Goal: Task Accomplishment & Management: Manage account settings

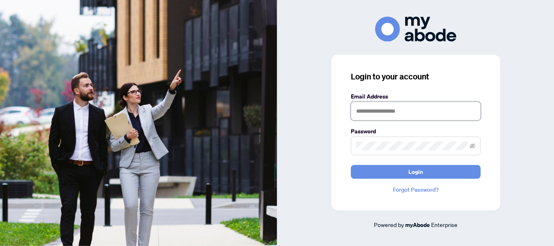
click at [359, 116] on input "text" at bounding box center [416, 111] width 130 height 19
type input "**********"
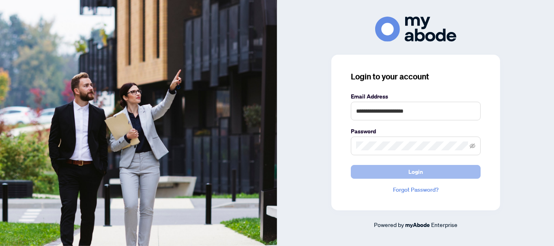
click at [397, 174] on button "Login" at bounding box center [416, 172] width 130 height 14
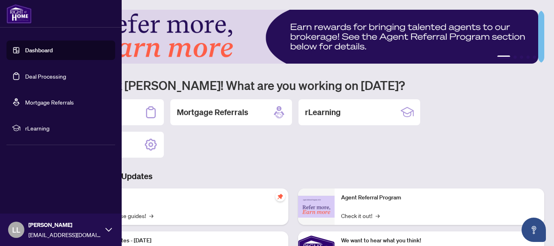
click at [52, 77] on link "Deal Processing" at bounding box center [45, 76] width 41 height 7
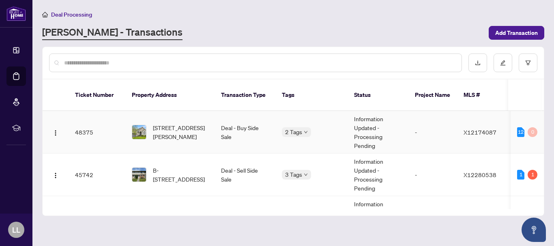
click at [85, 122] on td "48375" at bounding box center [97, 132] width 57 height 43
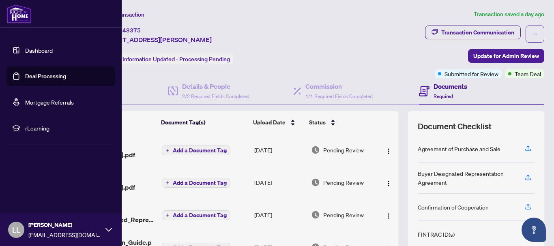
click at [25, 48] on link "Dashboard" at bounding box center [39, 50] width 28 height 7
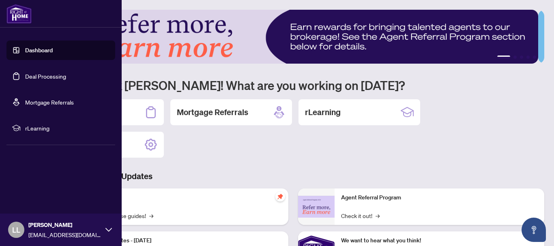
click at [25, 75] on link "Deal Processing" at bounding box center [45, 76] width 41 height 7
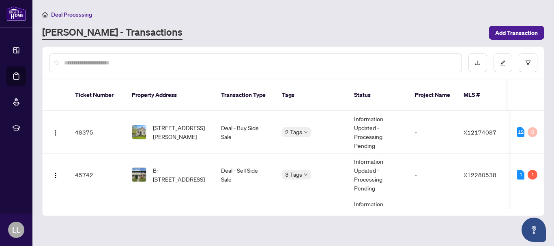
click at [92, 64] on input "text" at bounding box center [259, 62] width 391 height 9
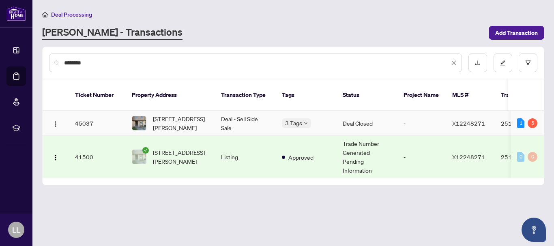
type input "********"
click at [84, 112] on td "45037" at bounding box center [97, 123] width 57 height 25
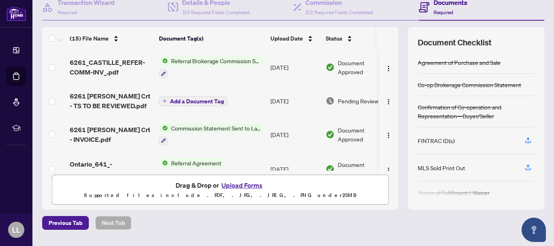
scroll to position [85, 0]
click at [396, 31] on th at bounding box center [397, 38] width 2 height 23
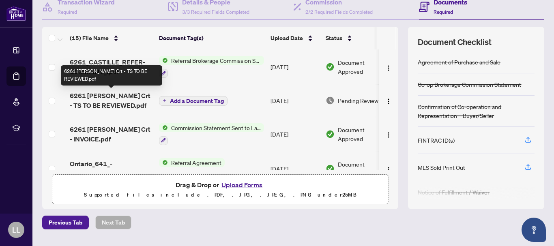
click at [136, 94] on span "6261 [PERSON_NAME] Crt - TS TO BE REVIEWED.pdf" at bounding box center [111, 100] width 83 height 19
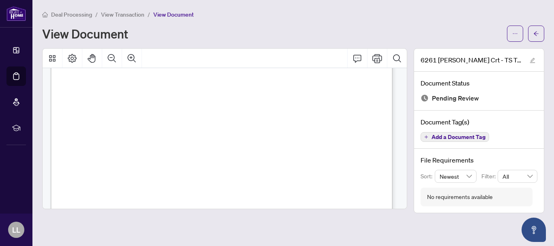
scroll to position [216, 0]
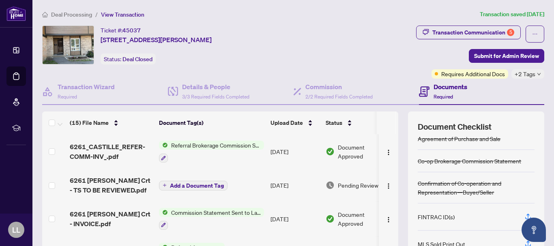
scroll to position [11, 0]
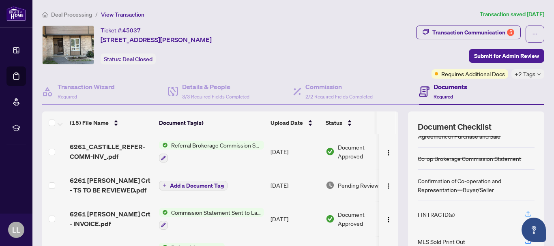
click at [525, 213] on icon "button" at bounding box center [528, 214] width 7 height 7
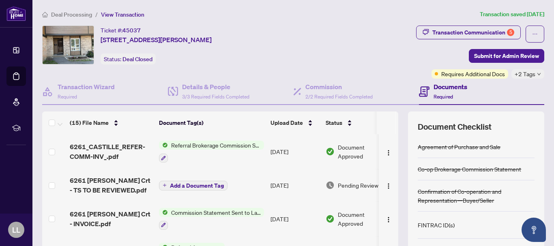
scroll to position [20, 0]
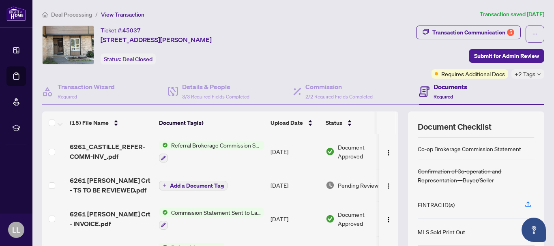
click at [393, 200] on div "(15) File Name Document Tag(s) Upload Date Status 6261_CASTILLE_REFER-COMM-INV_…" at bounding box center [293, 203] width 502 height 183
click at [394, 214] on div "(15) File Name Document Tag(s) Upload Date Status 6261_CASTILLE_REFER-COMM-INV_…" at bounding box center [293, 203] width 502 height 183
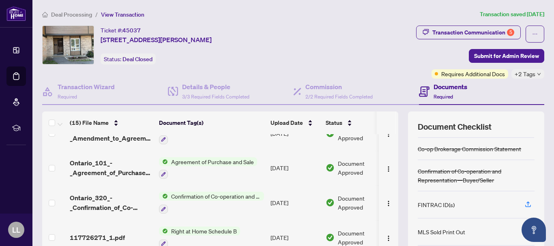
scroll to position [106, 0]
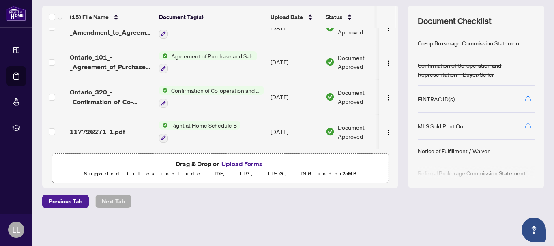
click at [243, 162] on button "Upload Forms" at bounding box center [242, 164] width 46 height 11
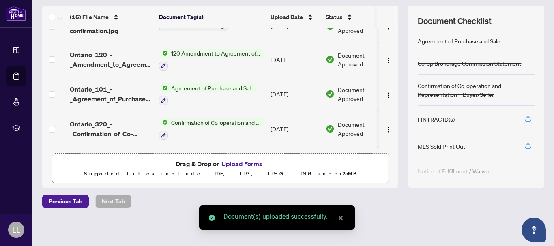
click at [242, 162] on button "Upload Forms" at bounding box center [242, 164] width 46 height 11
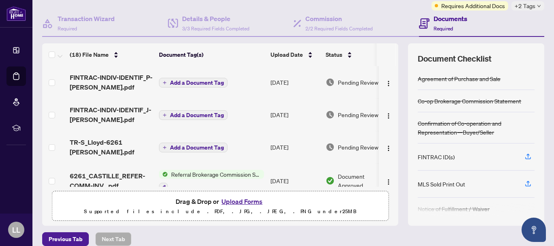
scroll to position [0, 0]
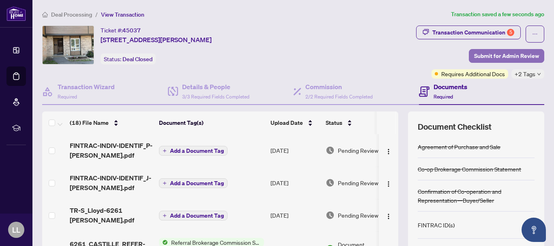
click at [503, 56] on span "Submit for Admin Review" at bounding box center [506, 55] width 65 height 13
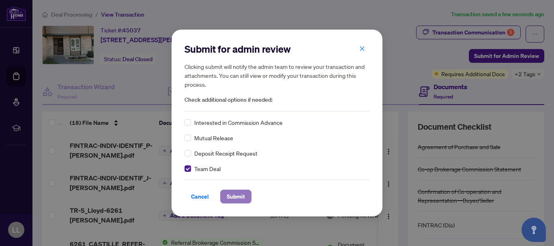
click at [243, 195] on span "Submit" at bounding box center [236, 196] width 18 height 13
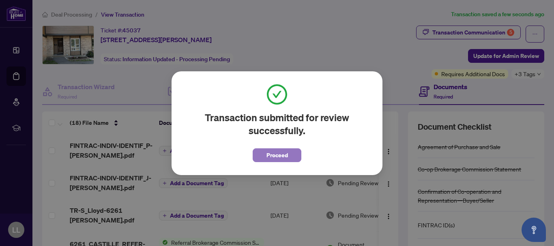
click at [269, 156] on span "Proceed" at bounding box center [277, 155] width 21 height 13
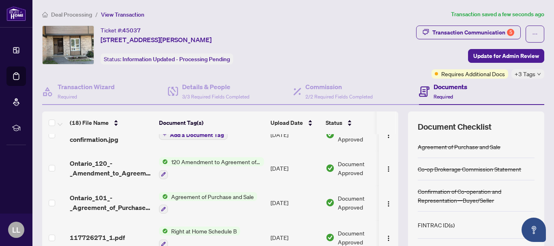
scroll to position [494, 0]
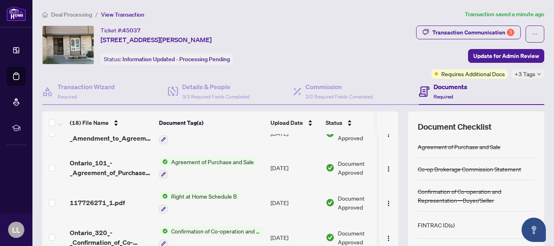
click at [526, 77] on span "+3 Tags" at bounding box center [525, 73] width 21 height 9
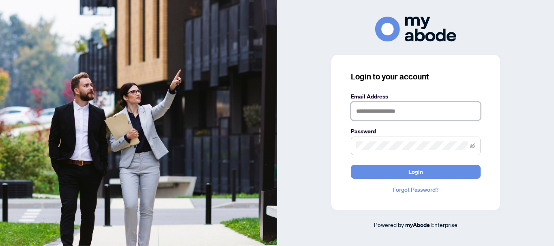
click at [362, 114] on input "text" at bounding box center [416, 111] width 130 height 19
type input "**********"
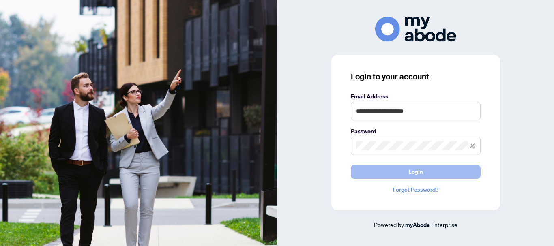
click at [382, 179] on button "Login" at bounding box center [416, 172] width 130 height 14
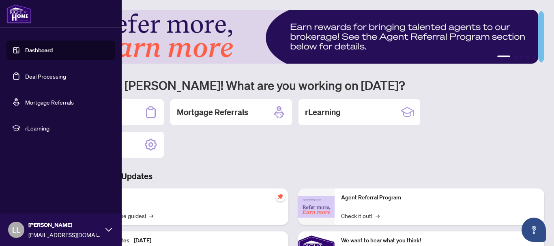
click at [35, 77] on link "Deal Processing" at bounding box center [45, 76] width 41 height 7
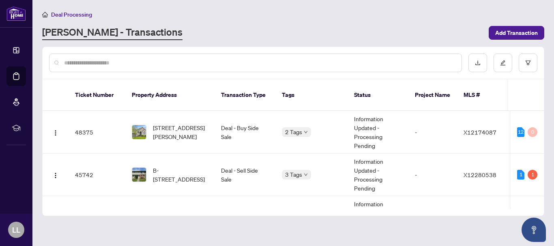
click at [98, 66] on input "text" at bounding box center [259, 62] width 391 height 9
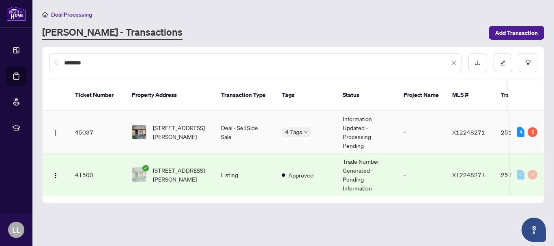
type input "********"
click at [82, 128] on td "45037" at bounding box center [97, 132] width 57 height 43
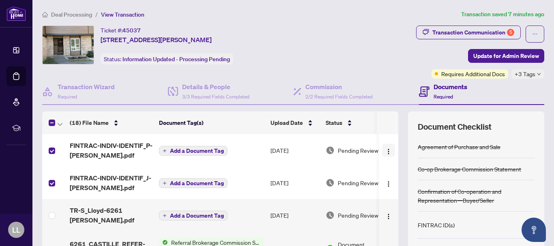
click at [385, 150] on img "button" at bounding box center [388, 151] width 6 height 6
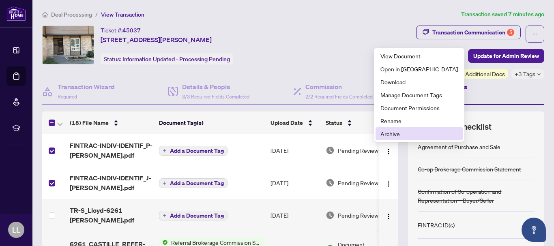
click at [383, 133] on span "Archive" at bounding box center [419, 133] width 77 height 9
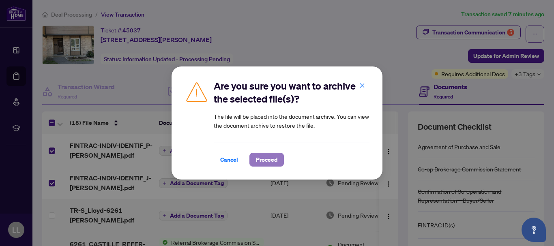
click at [265, 158] on span "Proceed" at bounding box center [266, 159] width 21 height 13
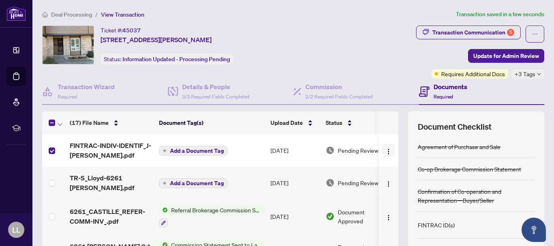
click at [385, 151] on img "button" at bounding box center [388, 151] width 6 height 6
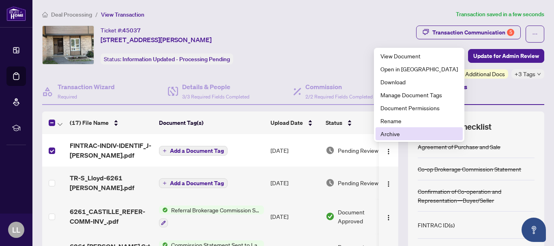
click at [387, 135] on span "Archive" at bounding box center [419, 133] width 77 height 9
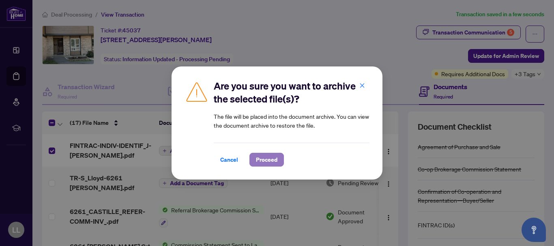
click at [269, 161] on span "Proceed" at bounding box center [266, 159] width 21 height 13
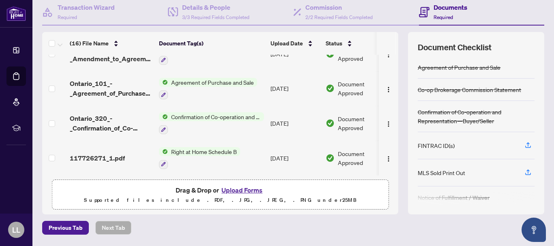
scroll to position [106, 0]
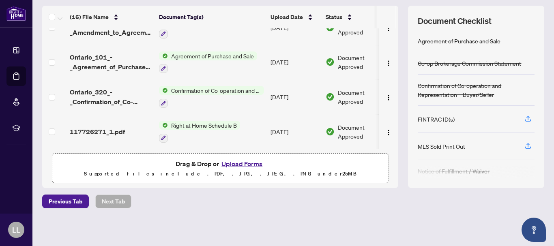
click at [248, 162] on button "Upload Forms" at bounding box center [242, 164] width 46 height 11
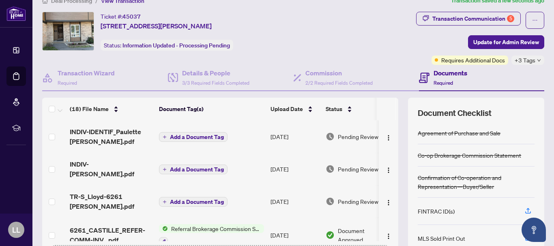
scroll to position [0, 0]
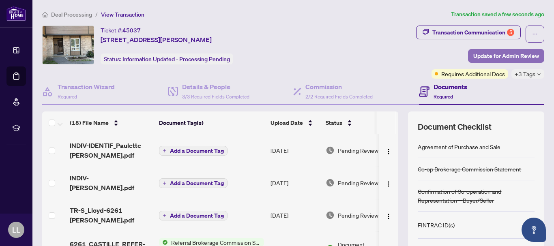
click at [488, 58] on span "Update for Admin Review" at bounding box center [506, 55] width 66 height 13
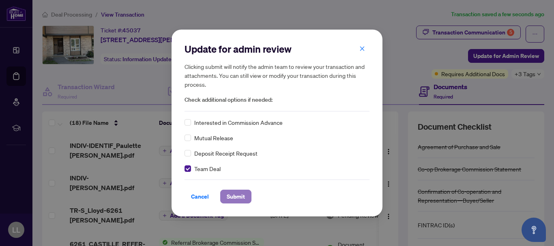
click at [232, 193] on span "Submit" at bounding box center [236, 196] width 18 height 13
